Goal: Find specific page/section: Find specific page/section

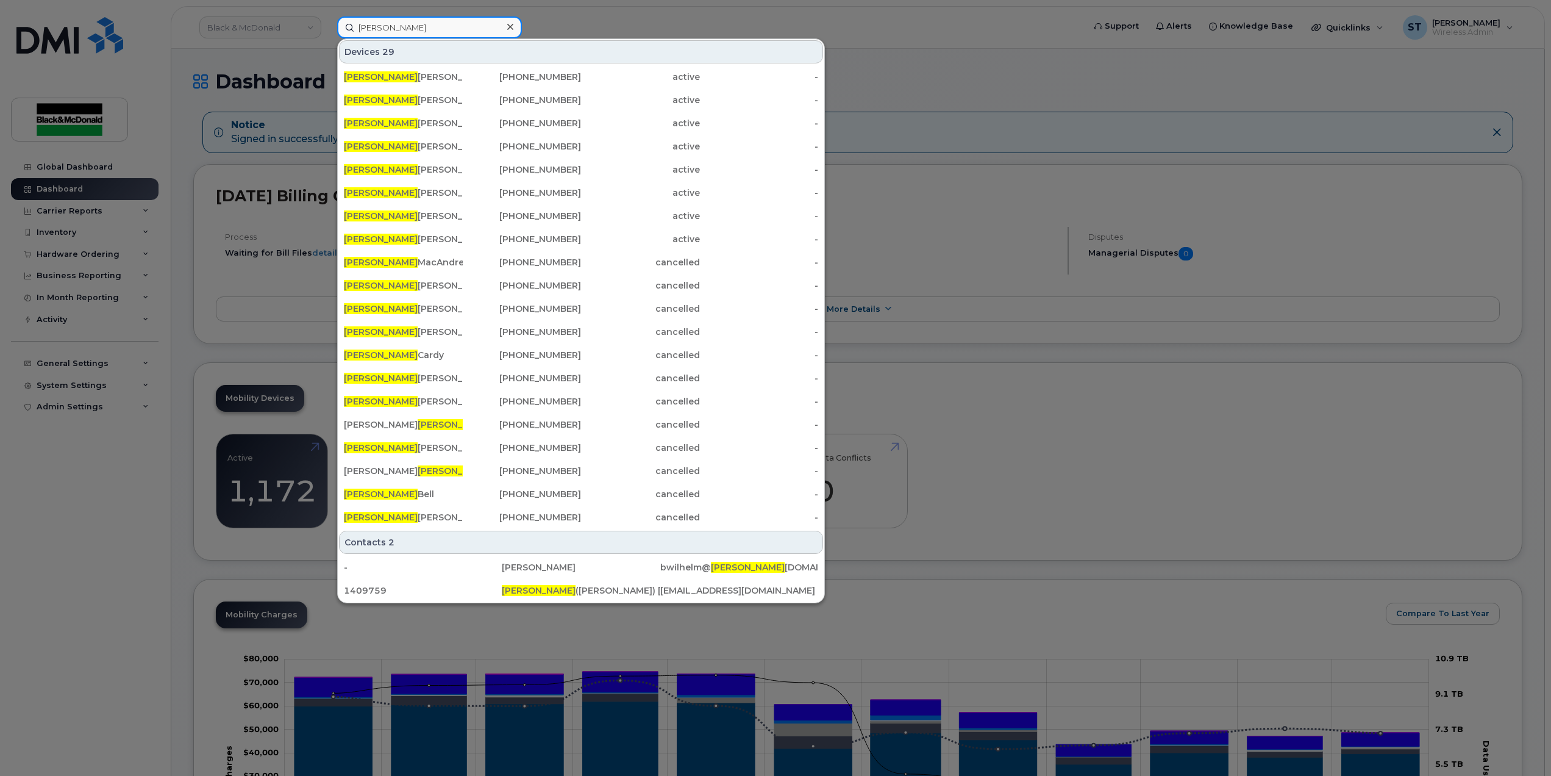
click at [467, 17] on input "robert" at bounding box center [429, 27] width 185 height 22
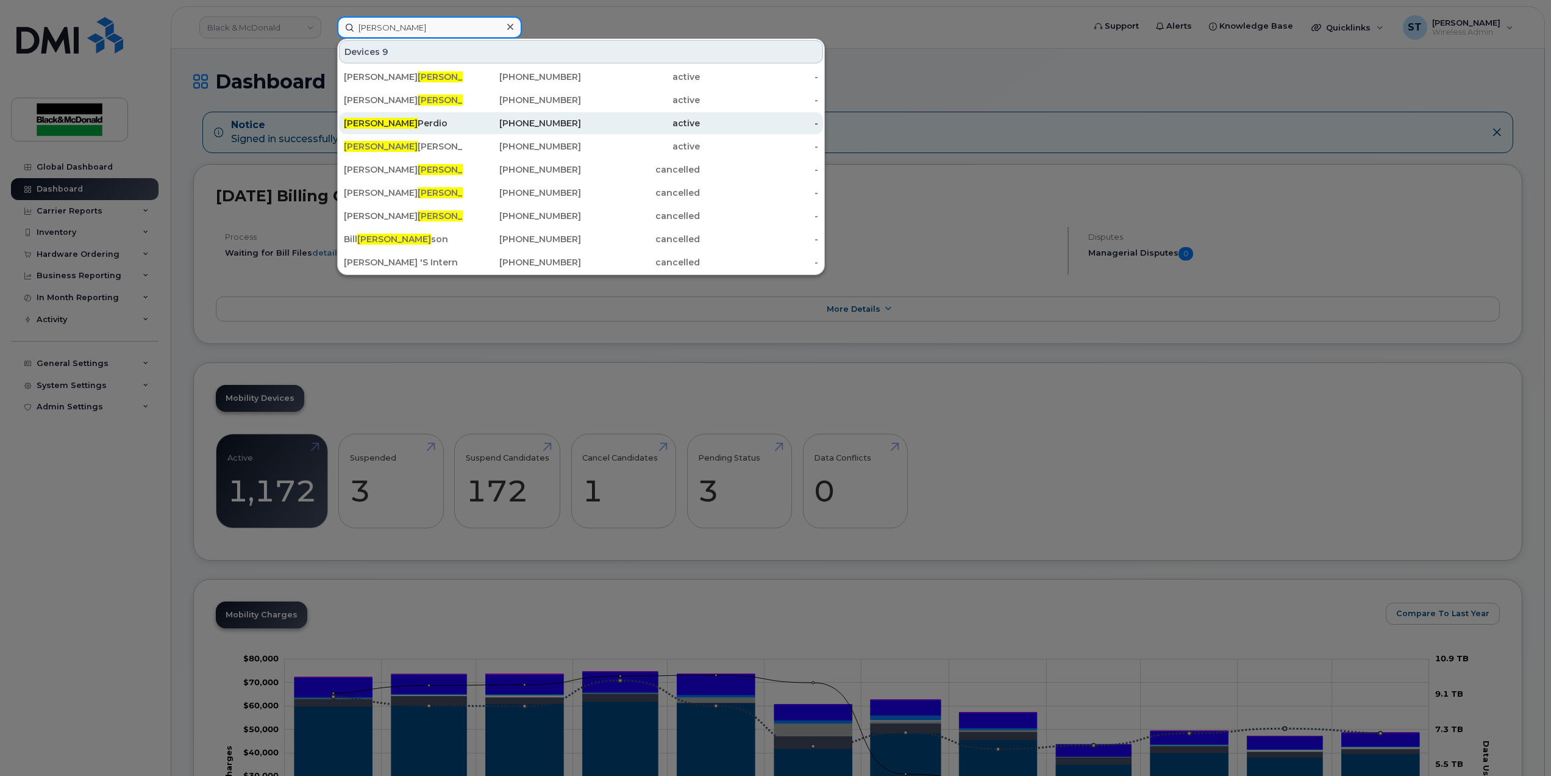
type input "robin"
click at [441, 127] on div "Robin Perdio" at bounding box center [403, 123] width 119 height 12
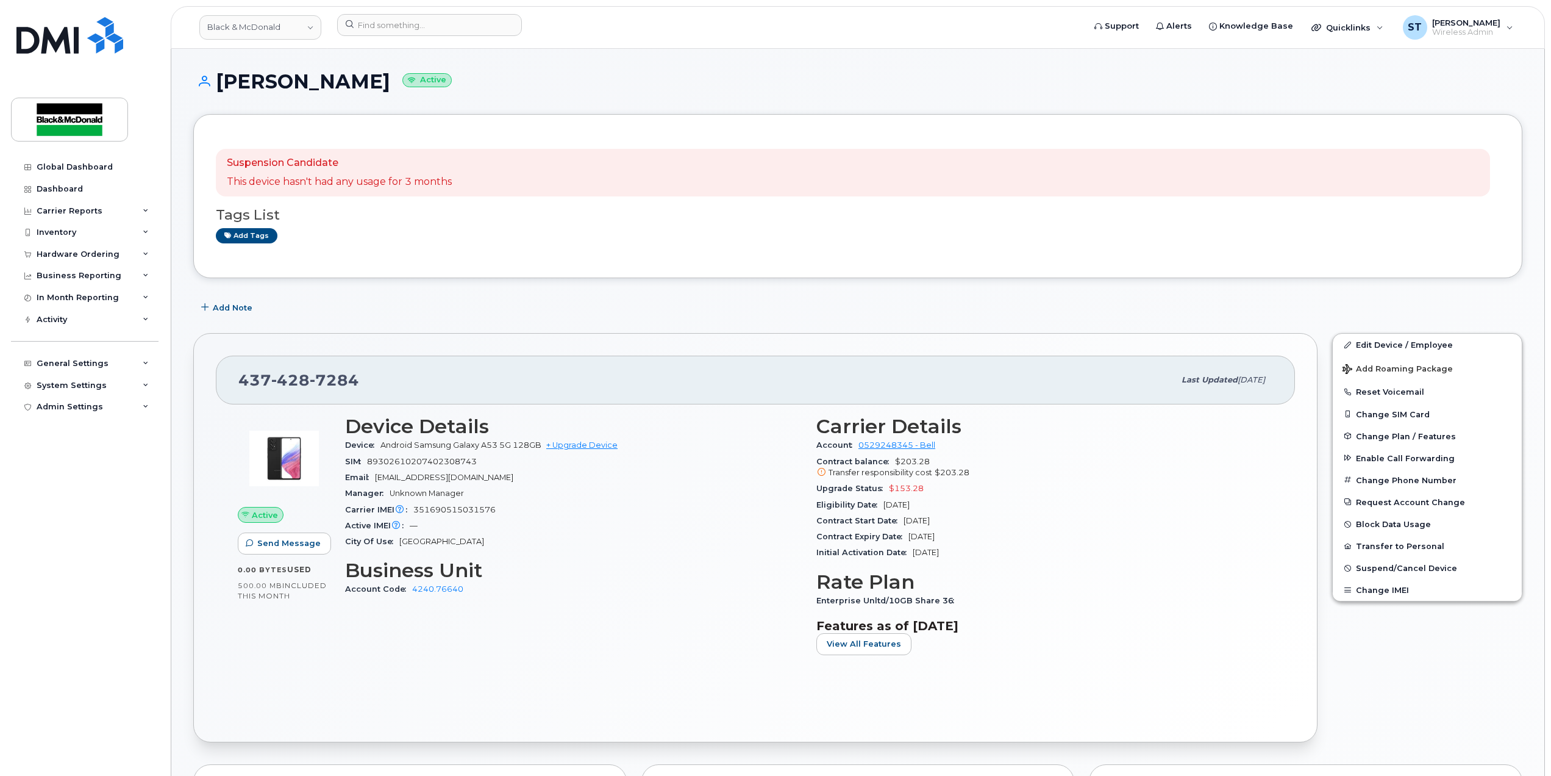
click at [995, 559] on div "Initial Activation Date Apr 05, 2023" at bounding box center [1044, 553] width 457 height 16
